Goal: Find specific page/section: Find specific page/section

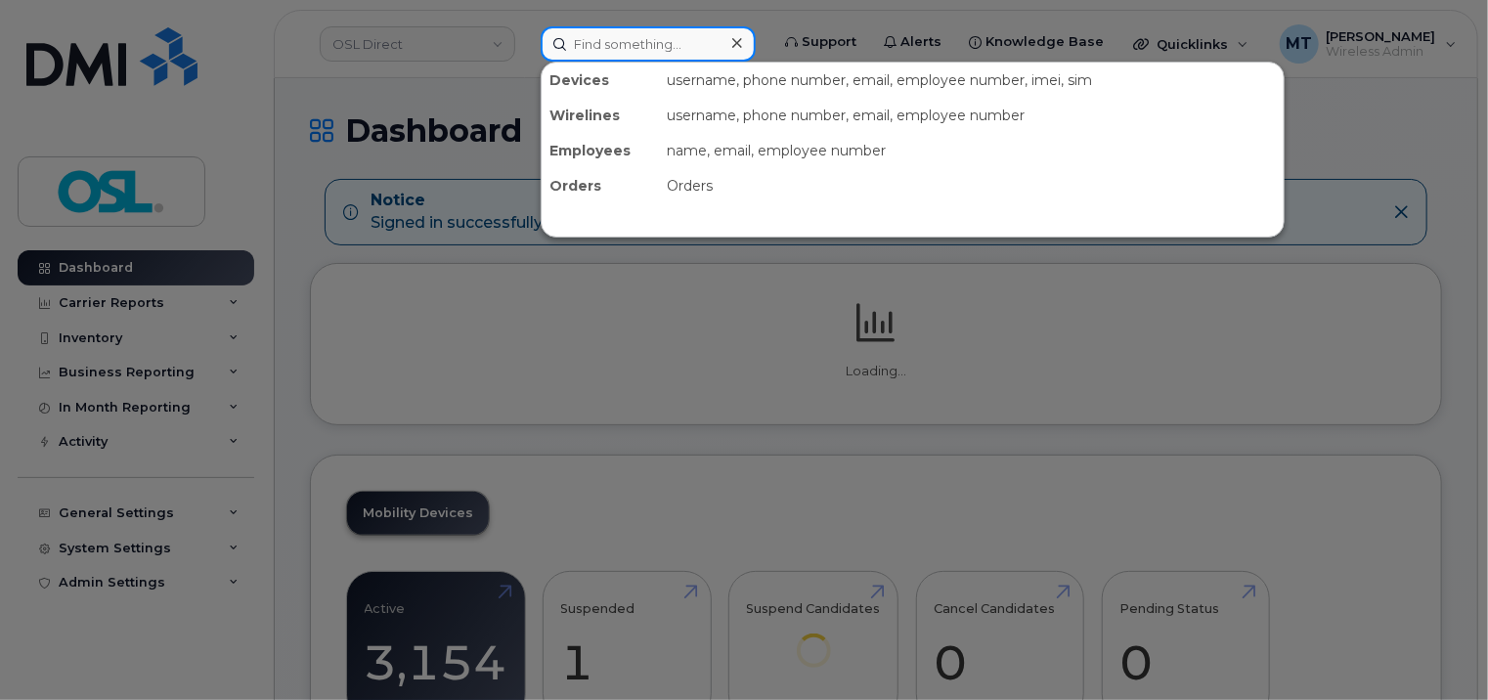
click at [602, 56] on input at bounding box center [648, 43] width 215 height 35
paste input "[PERSON_NAME][EMAIL_ADDRESS][DOMAIN_NAME]"
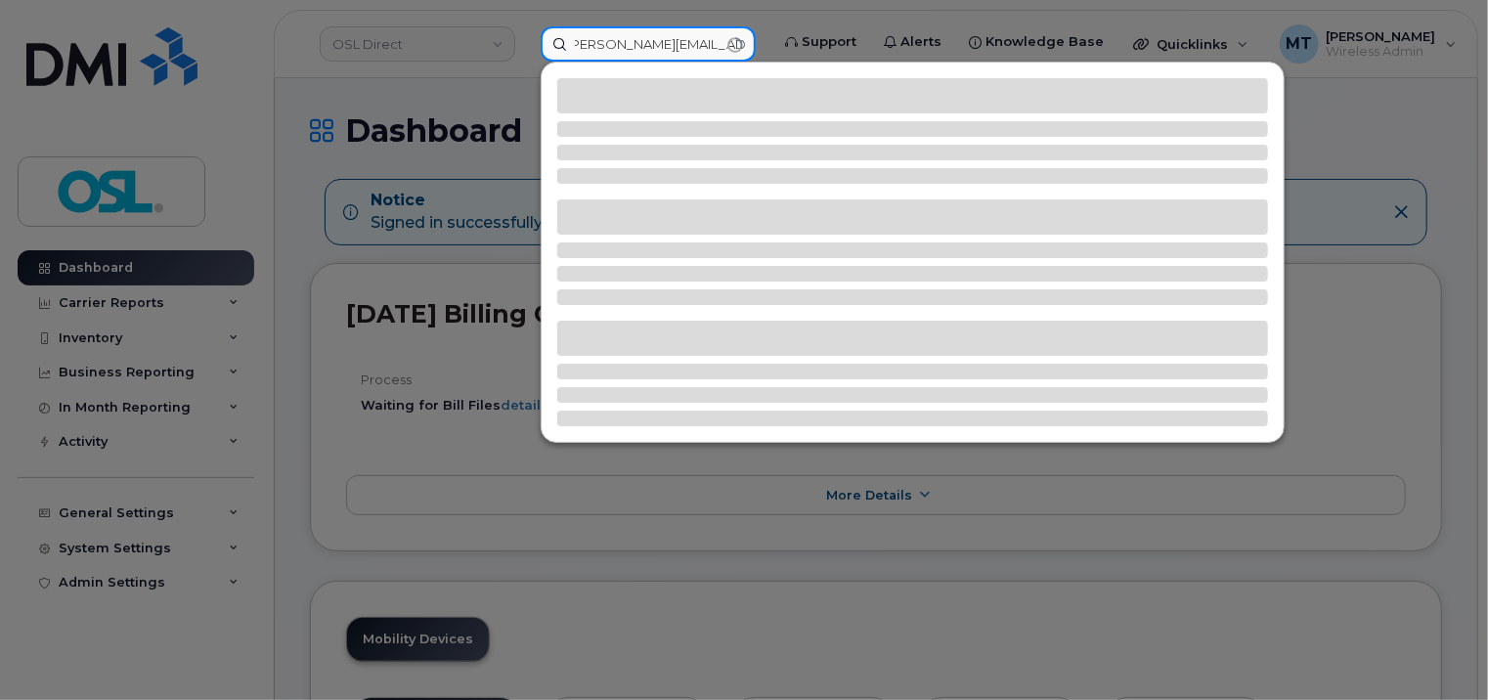
type input "[PERSON_NAME][EMAIL_ADDRESS][DOMAIN_NAME]"
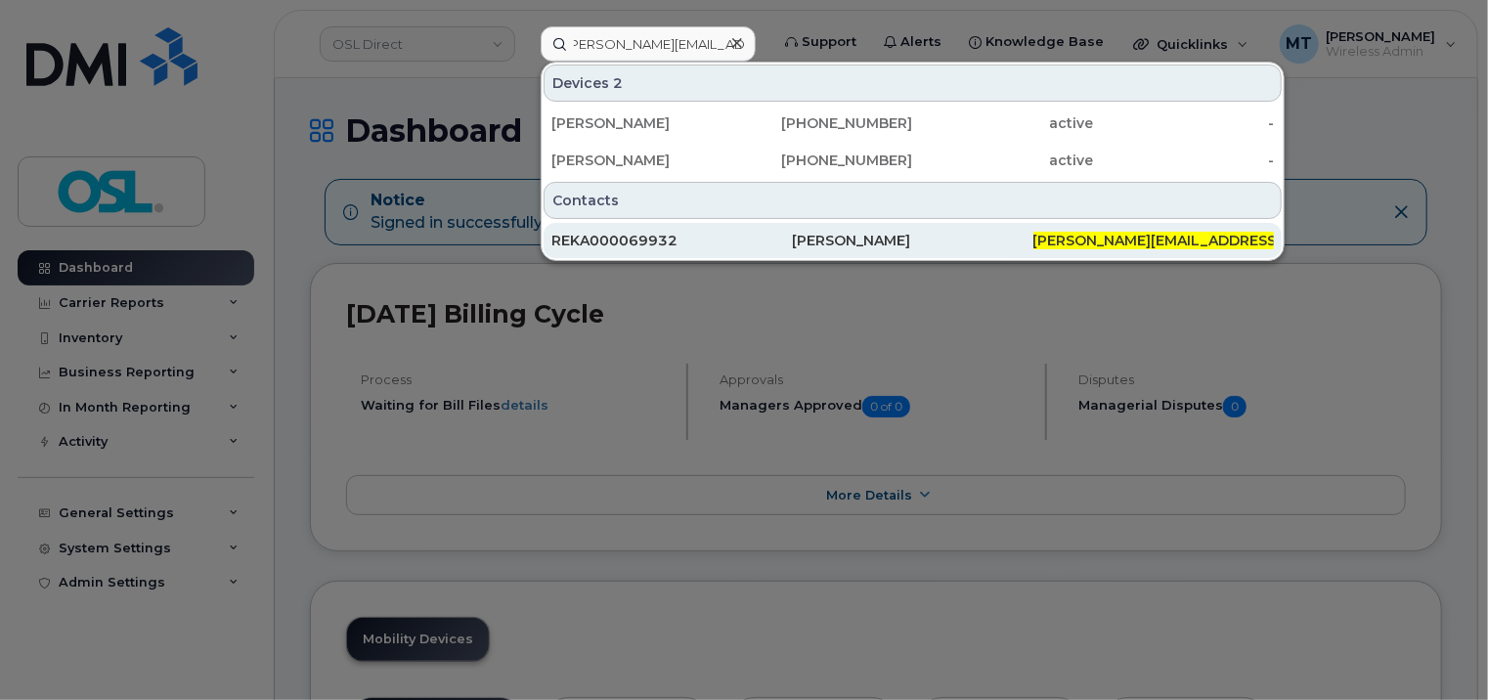
click at [792, 248] on div "REKA000069932" at bounding box center [912, 240] width 240 height 35
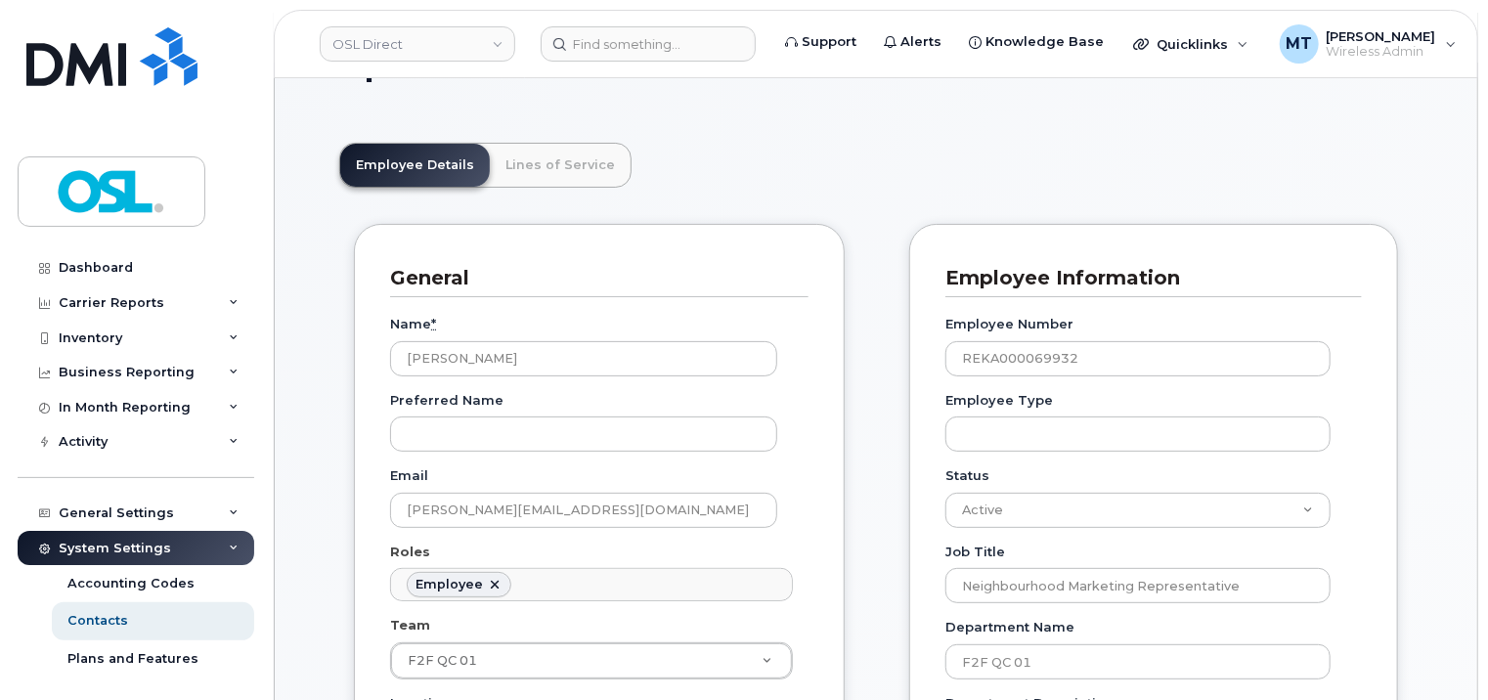
scroll to position [196, 0]
